Goal: Task Accomplishment & Management: Manage account settings

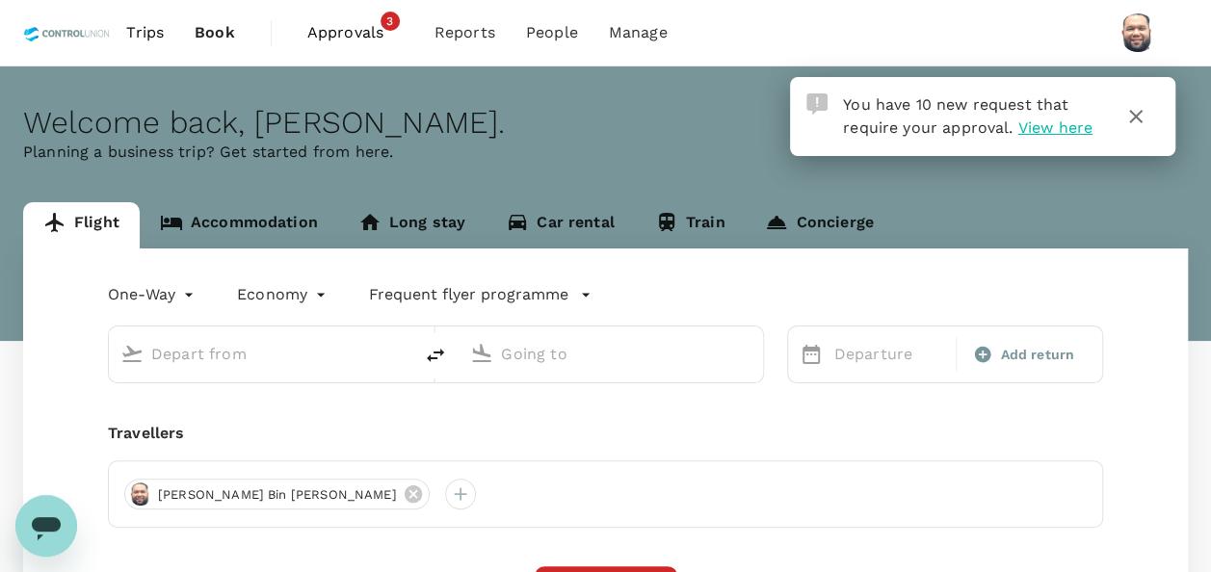
click at [349, 31] on span "Approvals" at bounding box center [355, 32] width 96 height 23
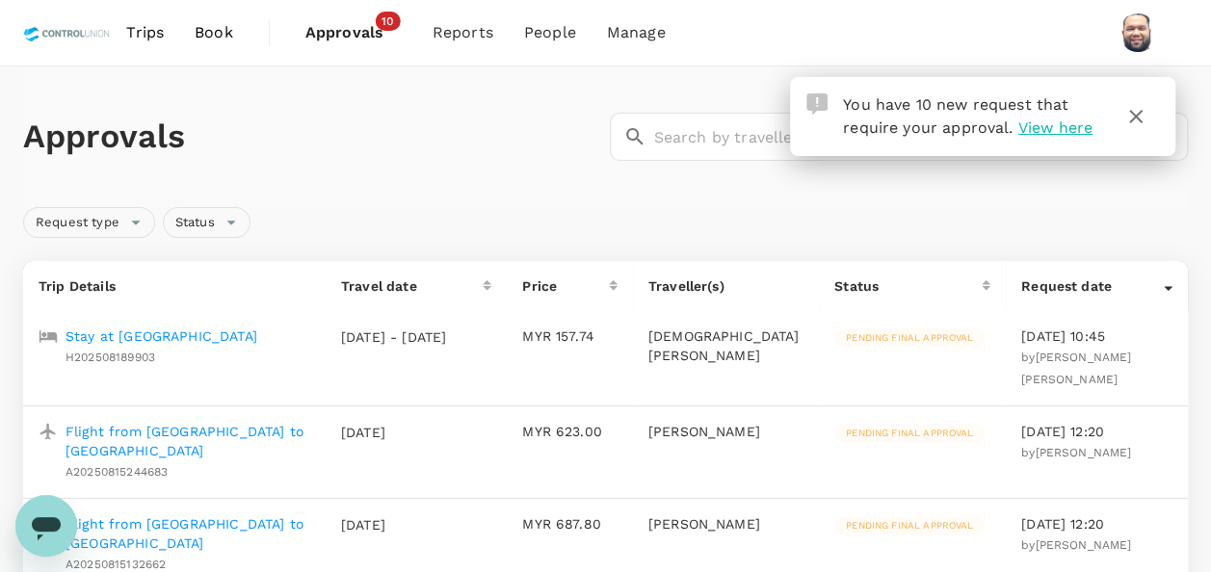
click at [181, 333] on p "Stay at [GEOGRAPHIC_DATA]" at bounding box center [161, 336] width 192 height 19
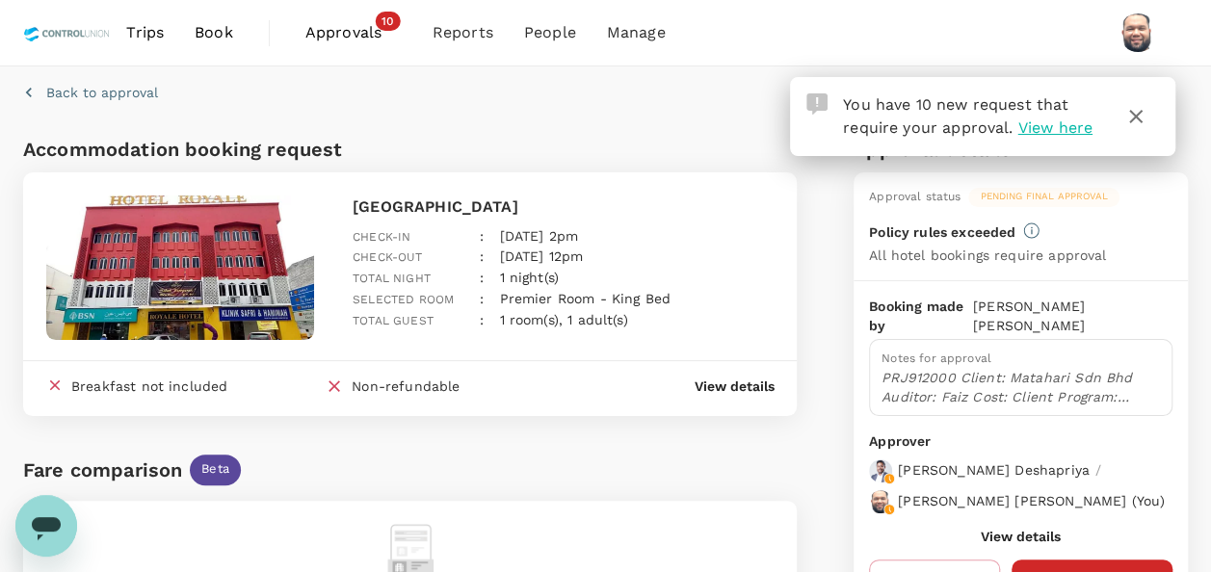
click at [1136, 116] on icon "button" at bounding box center [1135, 116] width 13 height 13
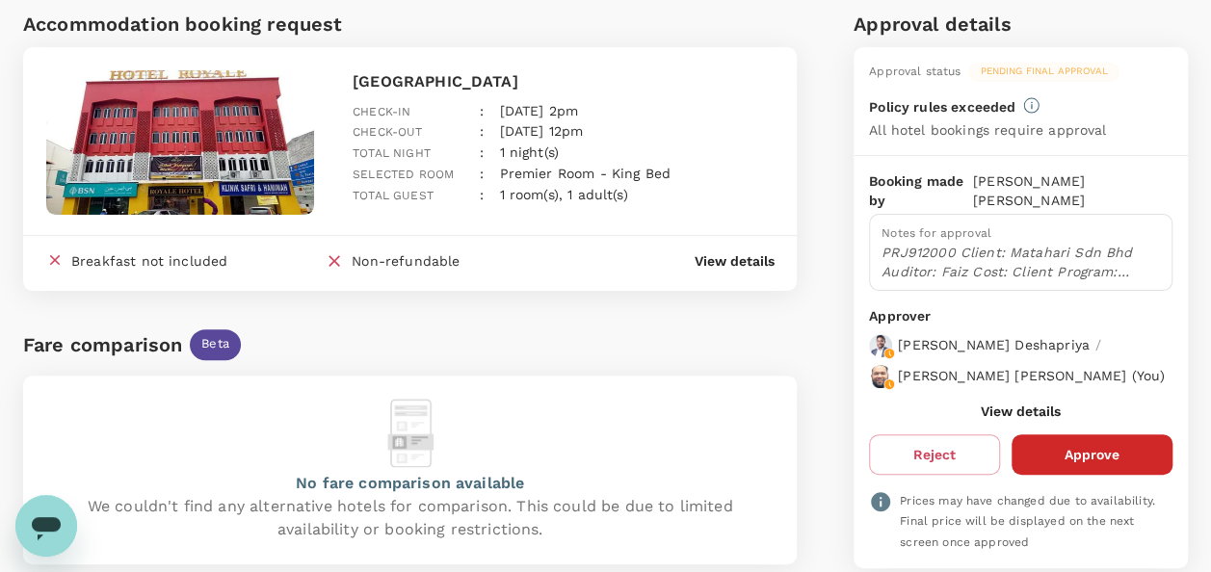
scroll to position [193, 0]
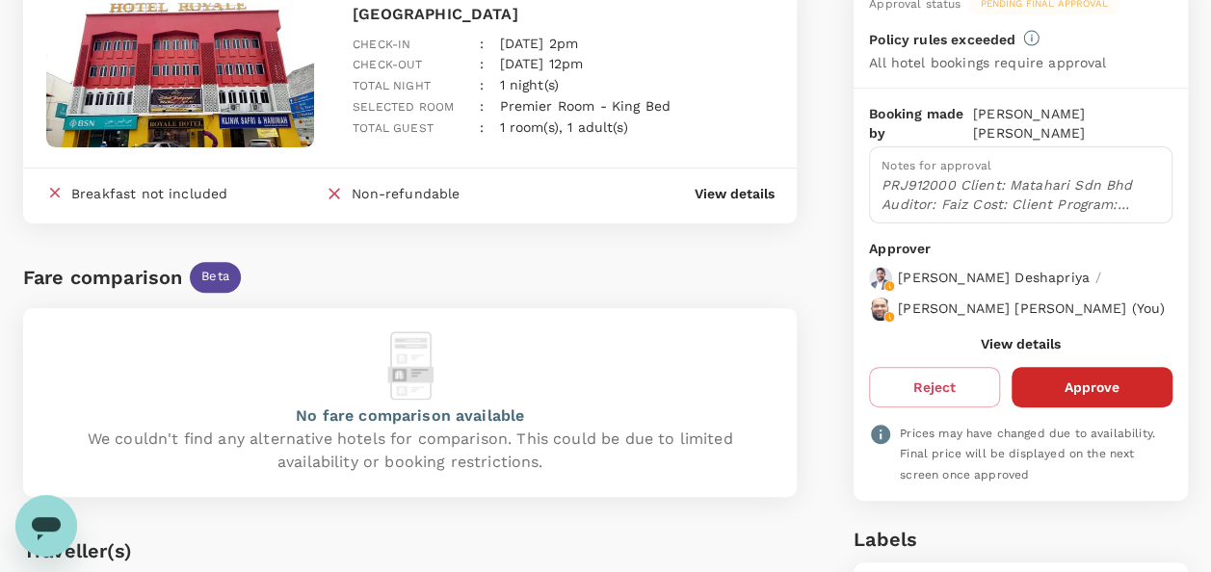
click at [994, 337] on button "View details" at bounding box center [1021, 343] width 80 height 15
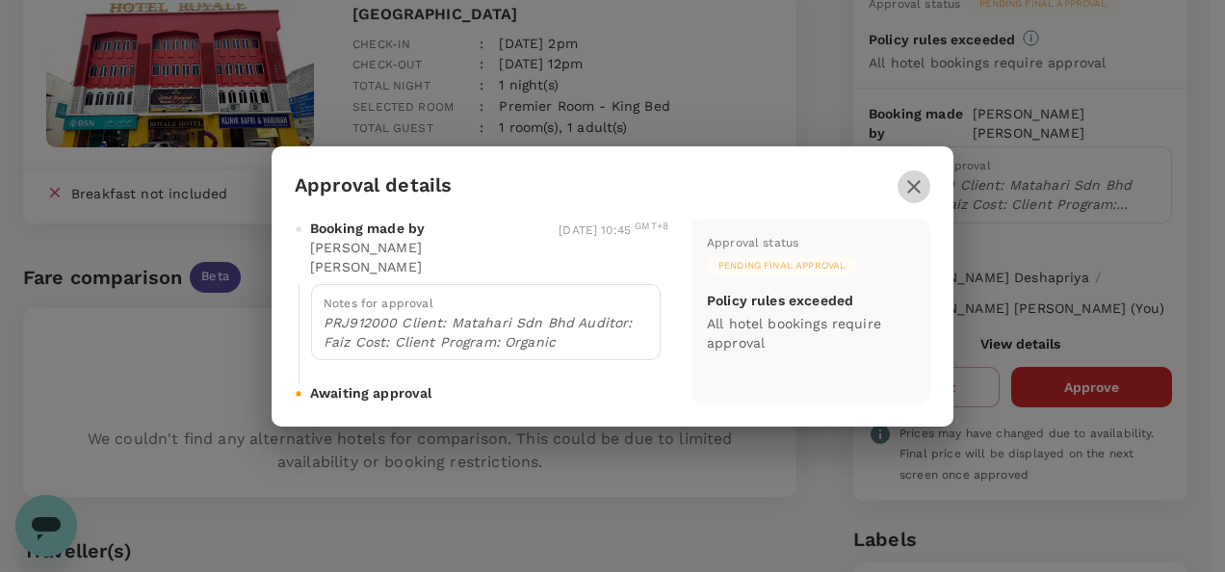
click at [914, 194] on icon "button" at bounding box center [913, 186] width 13 height 13
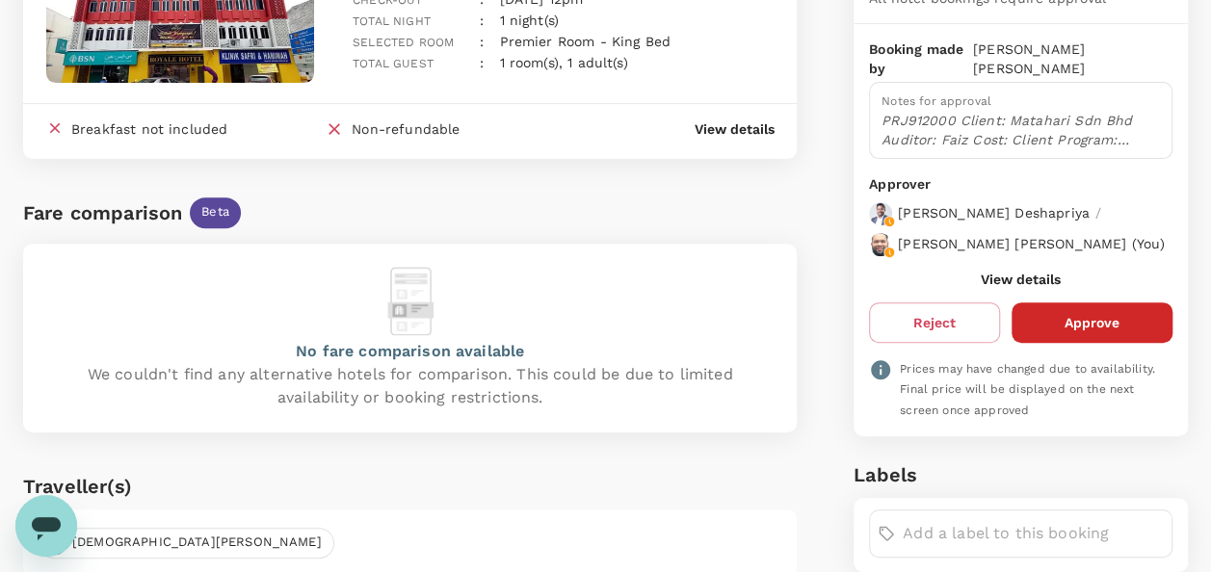
scroll to position [289, 0]
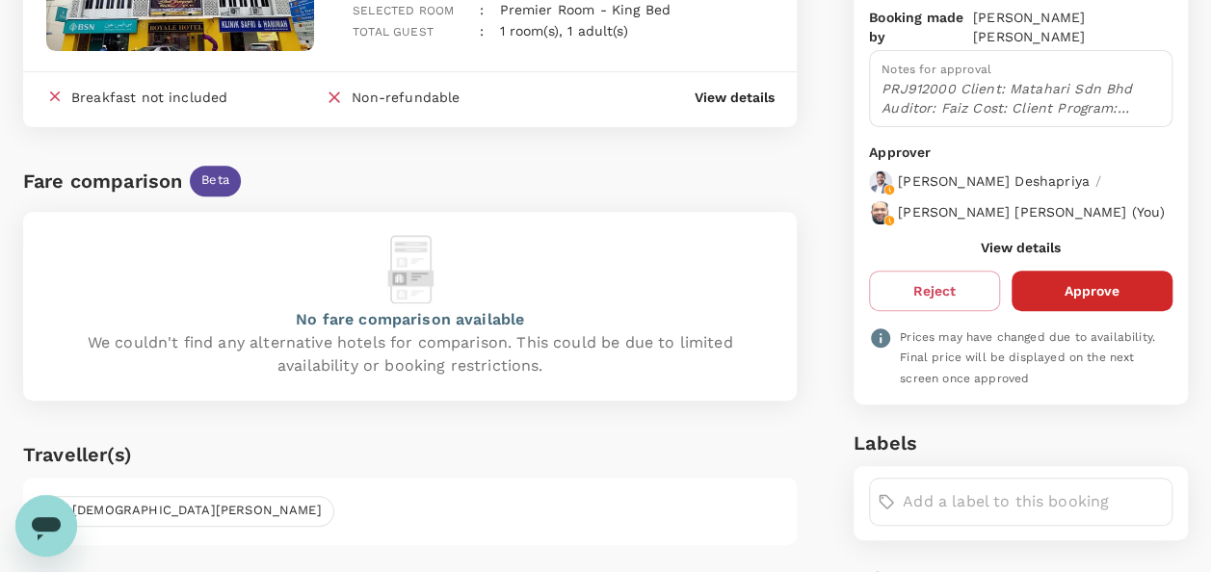
click at [1022, 240] on button "View details" at bounding box center [1021, 247] width 80 height 15
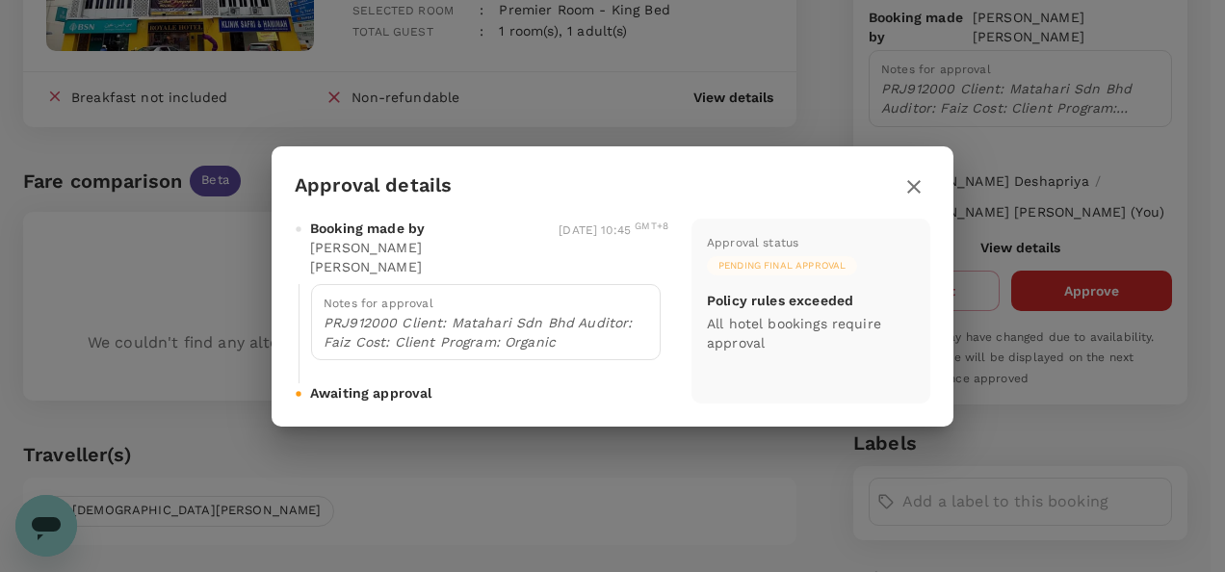
click at [909, 195] on icon "button" at bounding box center [914, 186] width 23 height 23
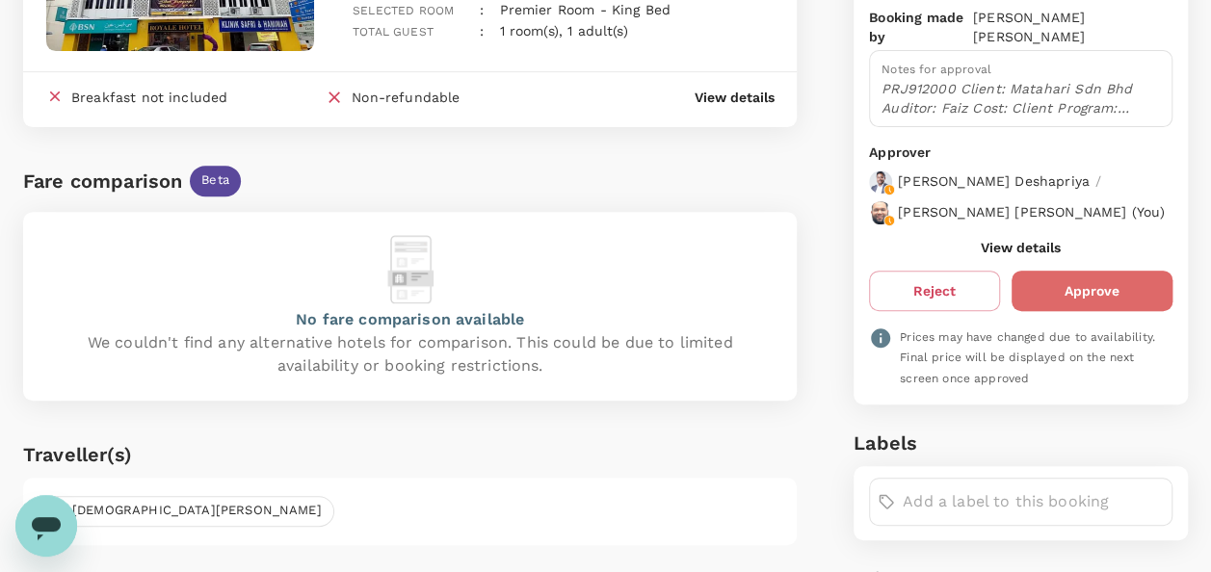
click at [1075, 291] on button "Approve" at bounding box center [1091, 291] width 161 height 40
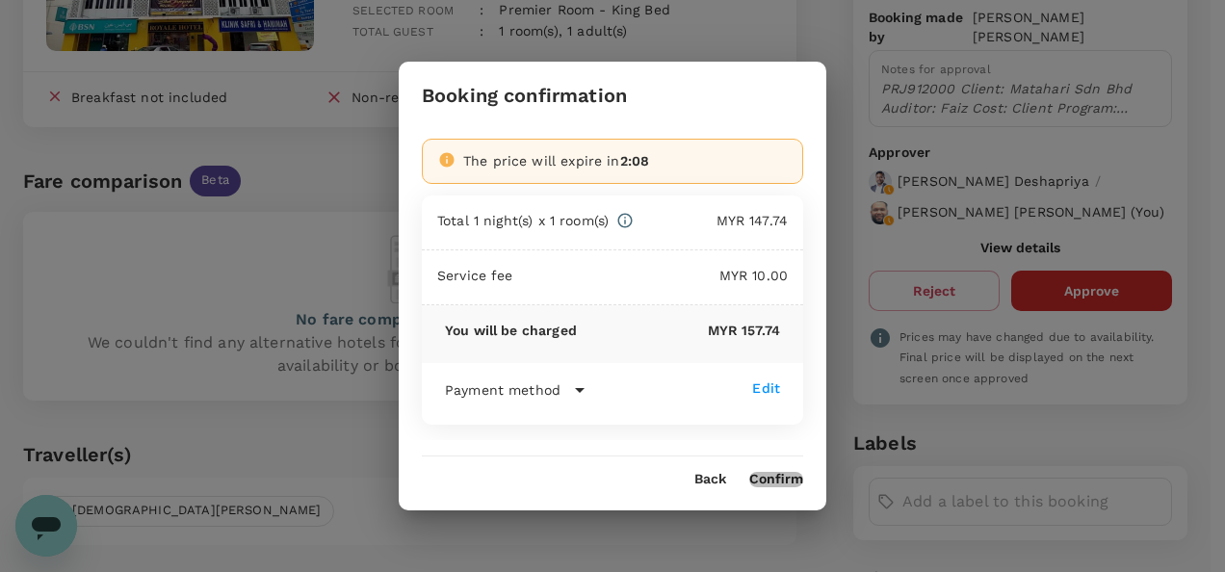
click at [776, 480] on button "Confirm" at bounding box center [776, 479] width 54 height 15
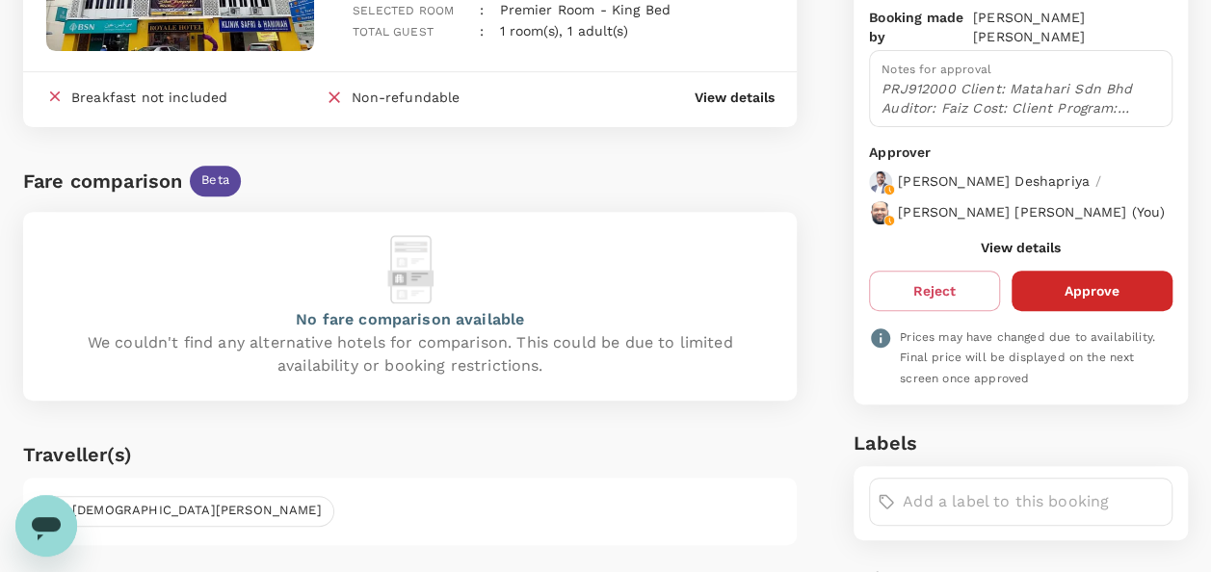
scroll to position [0, 0]
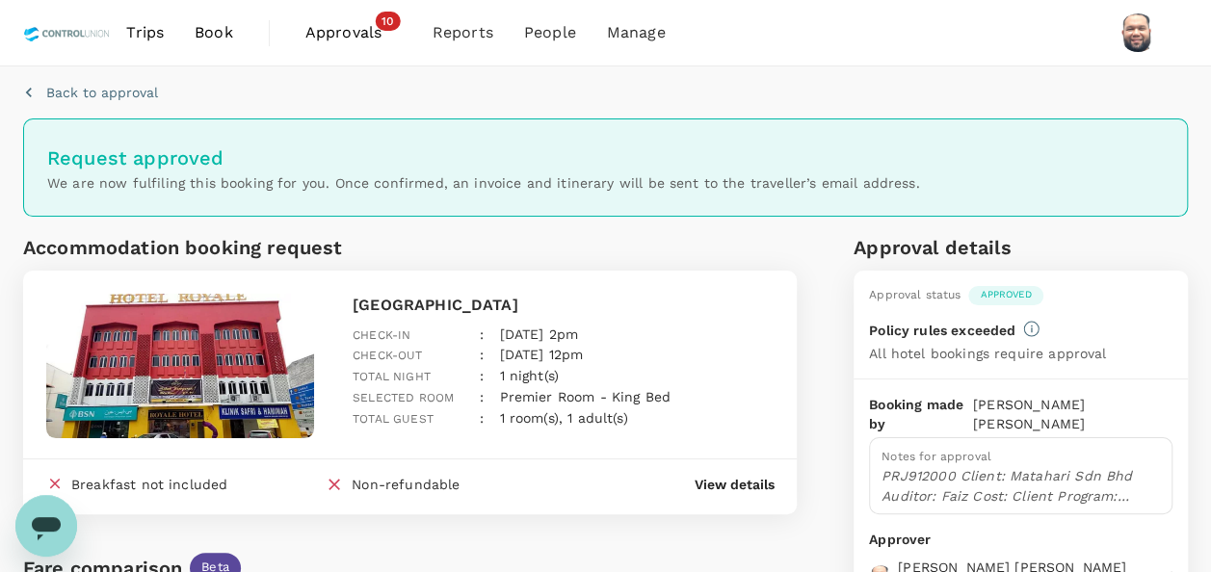
click at [344, 27] on span "Approvals" at bounding box center [353, 32] width 96 height 23
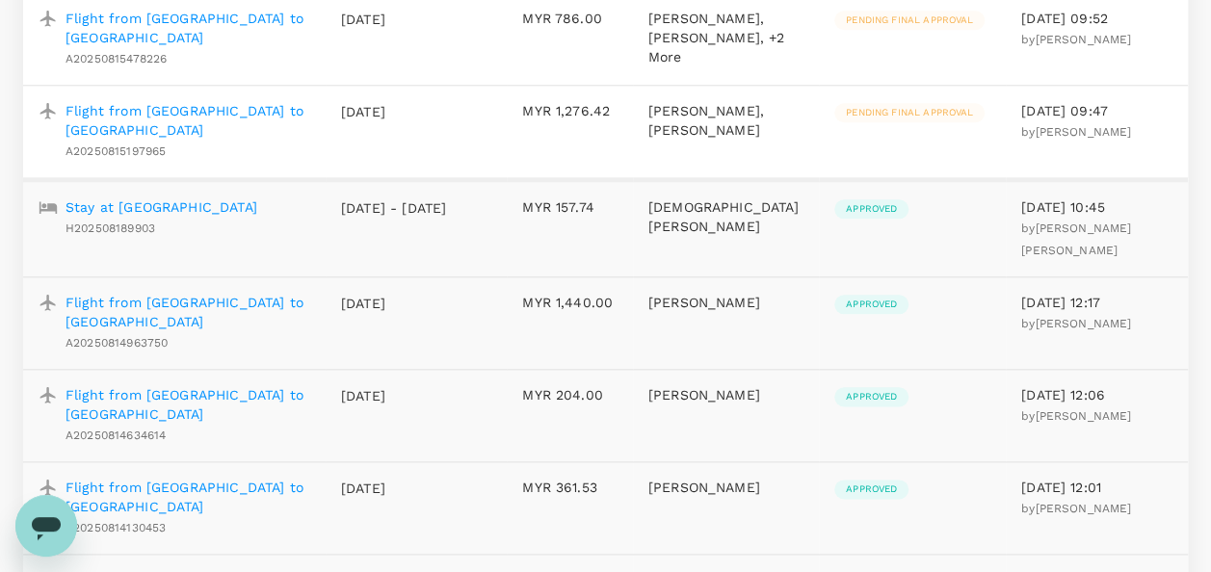
scroll to position [963, 0]
click at [199, 141] on p "Flight from [GEOGRAPHIC_DATA] to [GEOGRAPHIC_DATA]" at bounding box center [187, 121] width 245 height 39
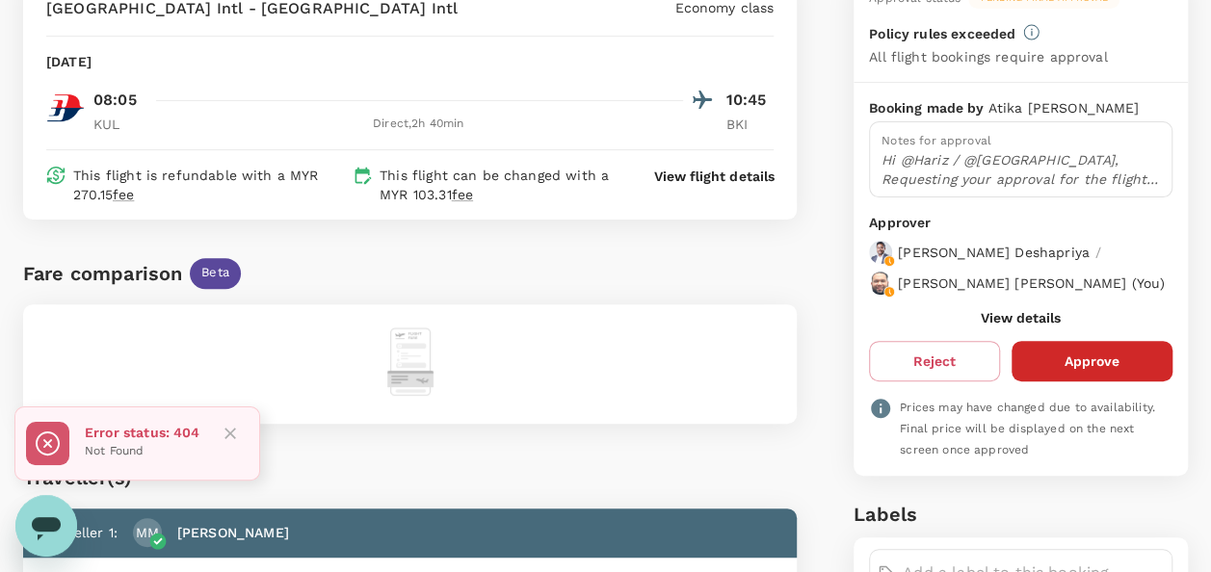
scroll to position [193, 0]
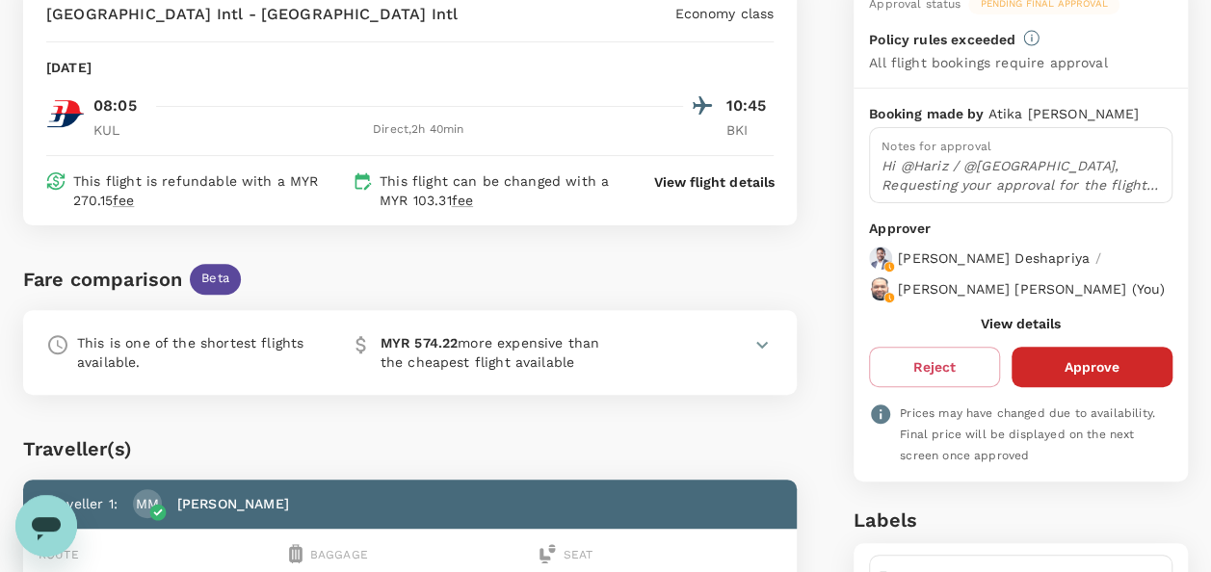
click at [1029, 331] on button "View details" at bounding box center [1021, 323] width 80 height 15
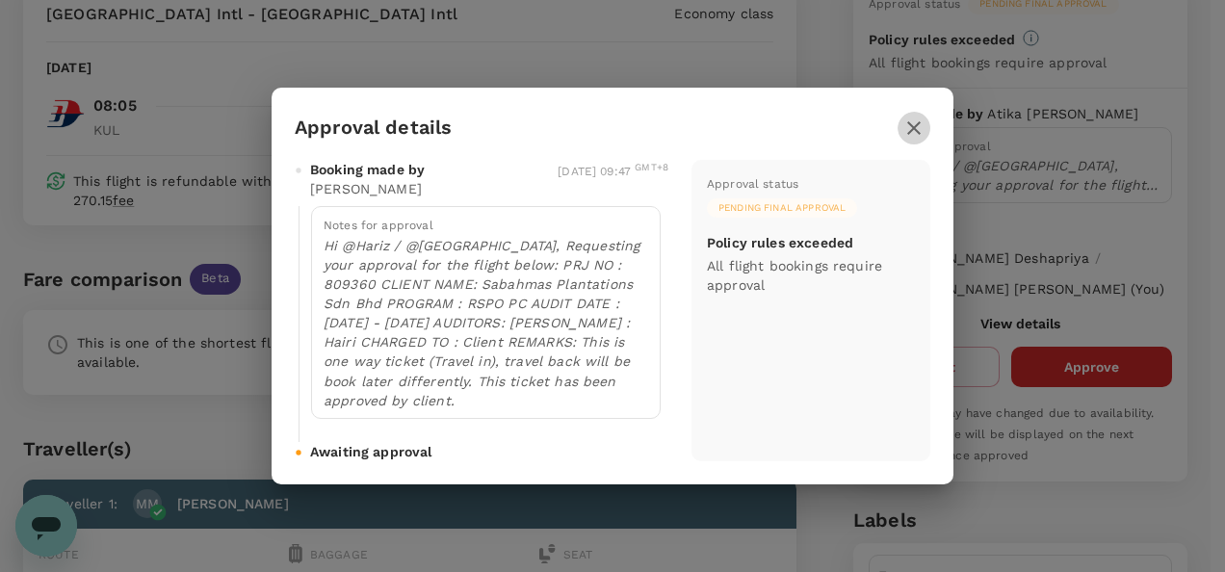
click at [913, 135] on icon "button" at bounding box center [914, 128] width 23 height 23
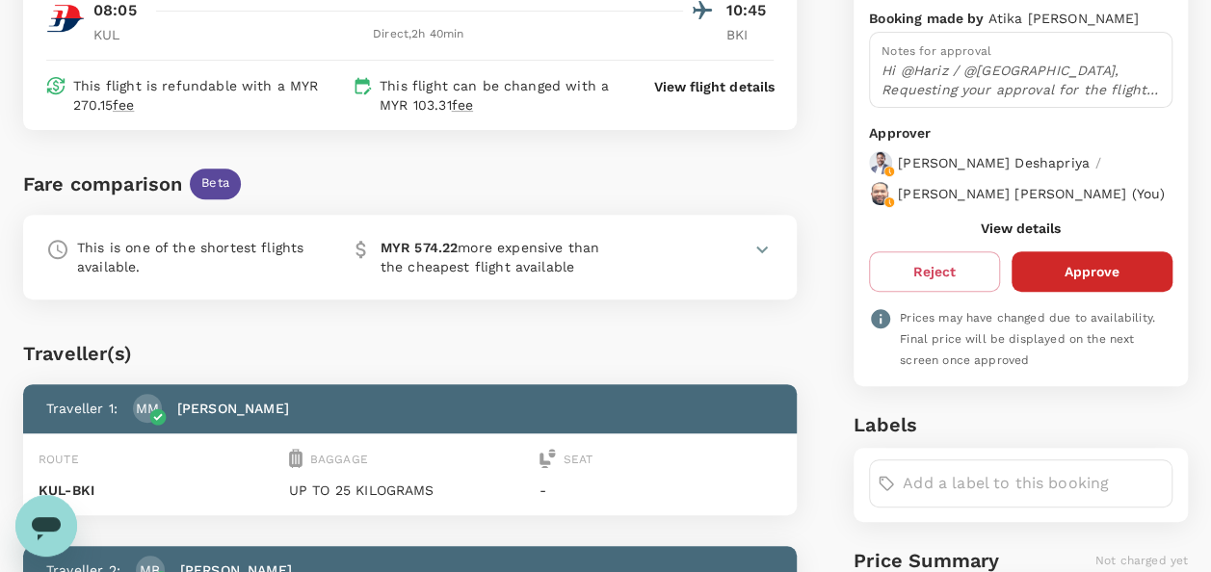
scroll to position [289, 0]
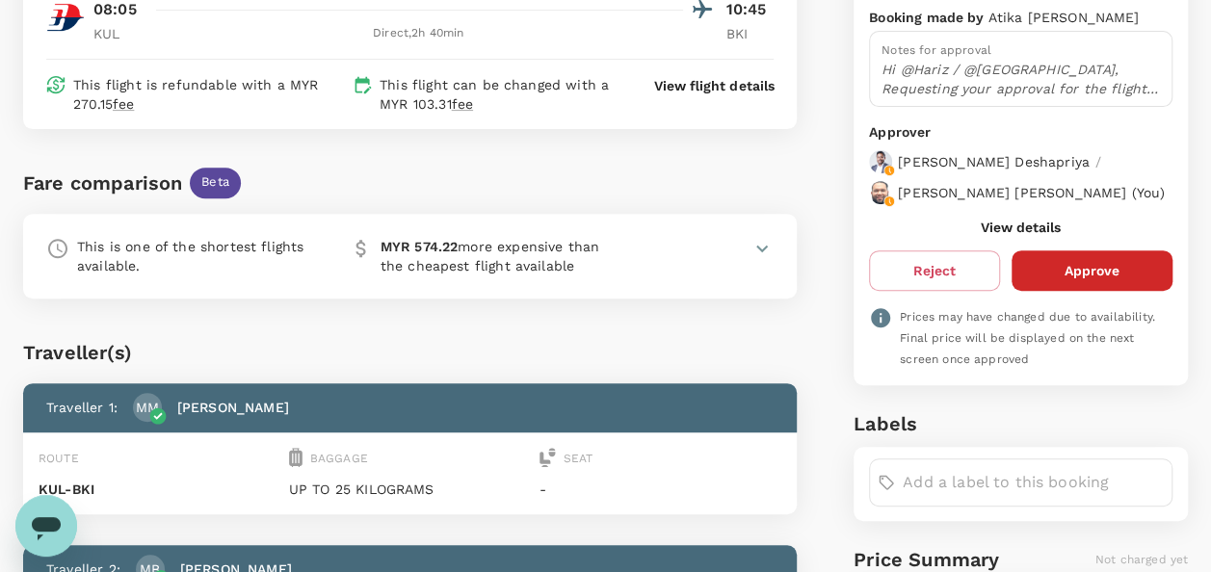
click at [1026, 235] on button "View details" at bounding box center [1021, 227] width 80 height 15
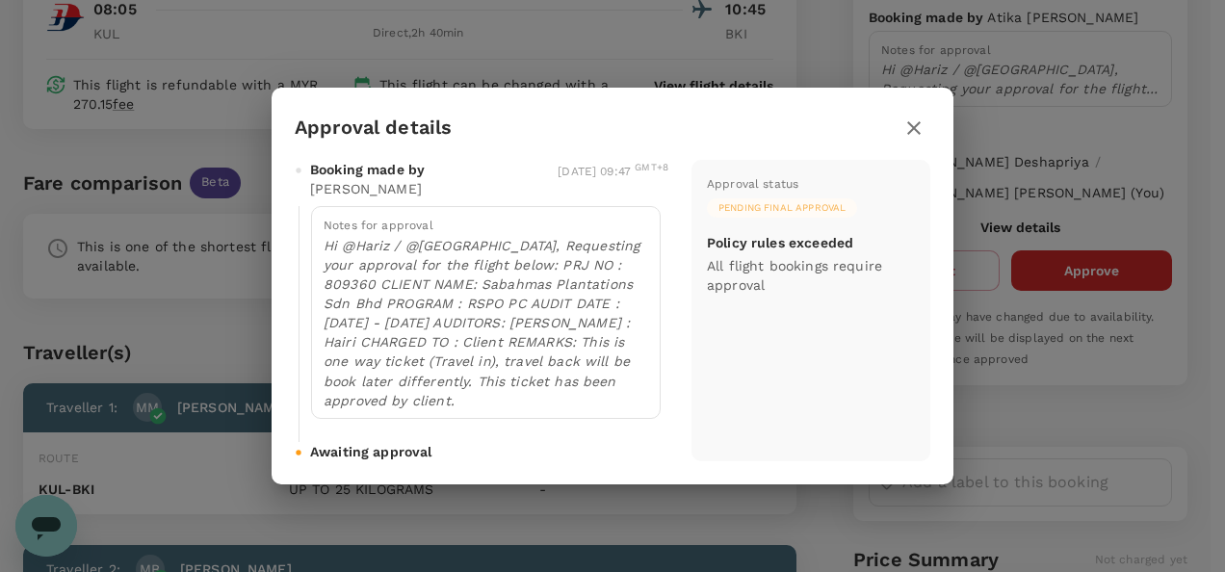
click at [914, 135] on icon "button" at bounding box center [914, 128] width 23 height 23
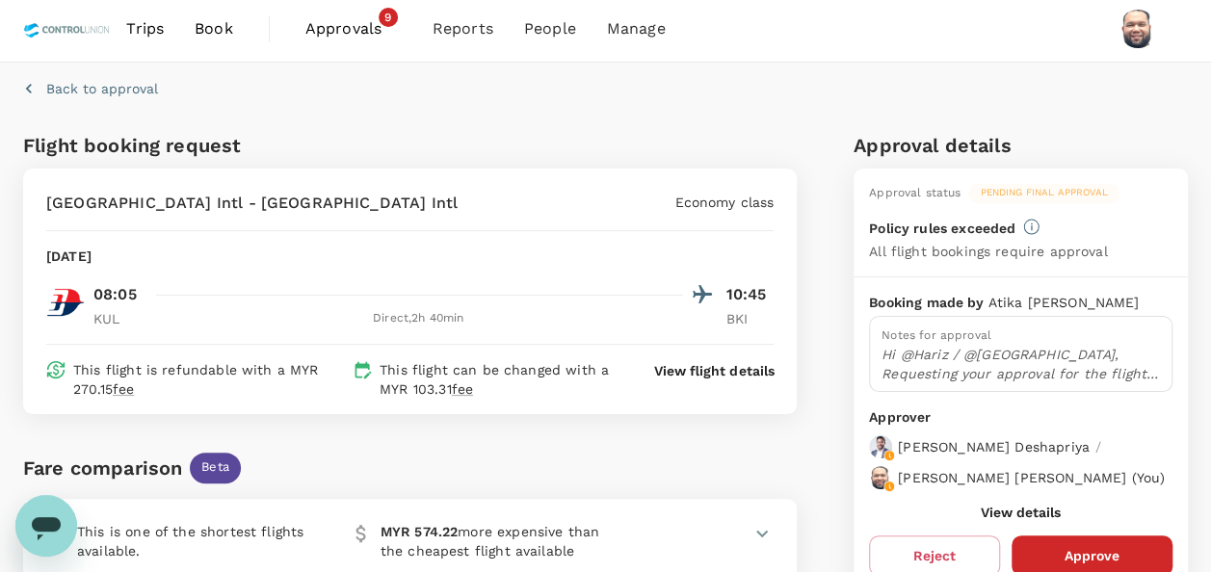
scroll to position [0, 0]
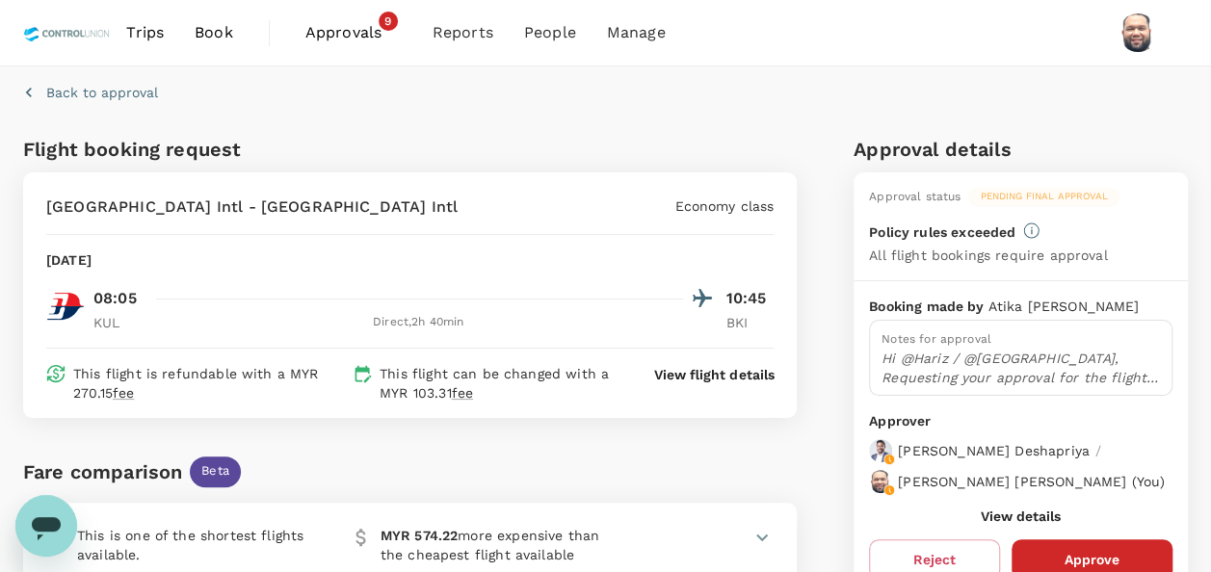
click at [333, 36] on span "Approvals" at bounding box center [353, 32] width 96 height 23
